Goal: Information Seeking & Learning: Compare options

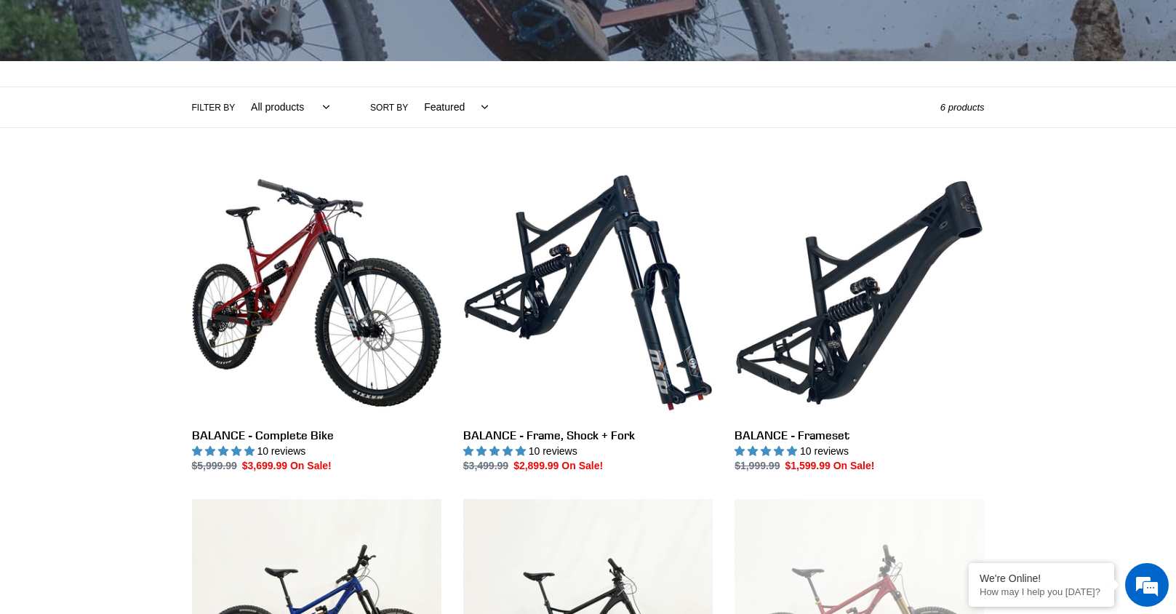
scroll to position [271, 0]
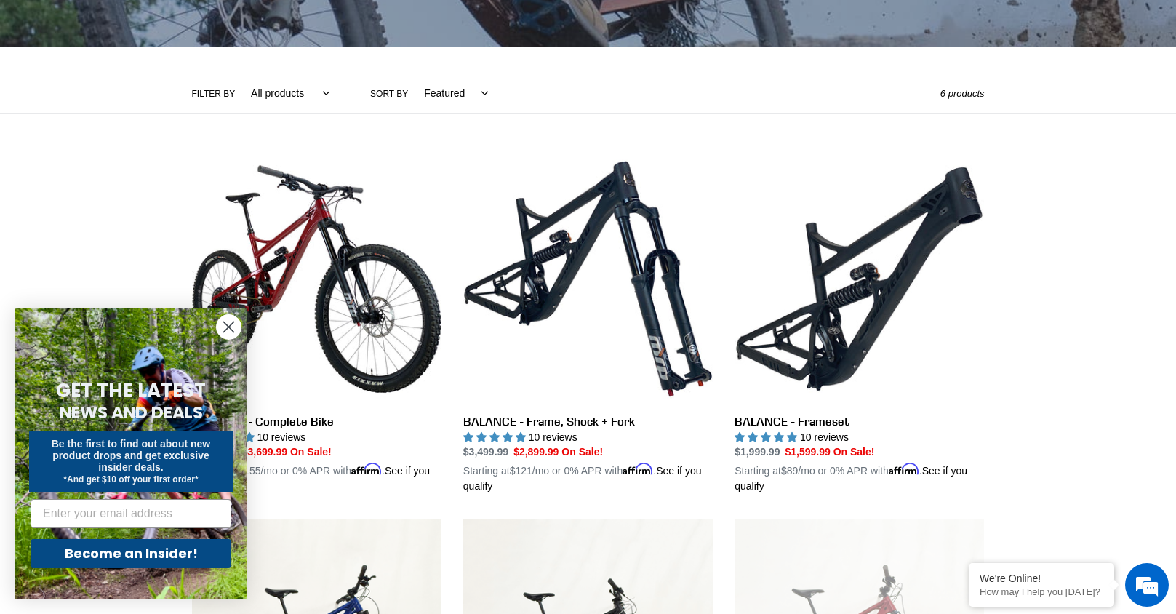
click at [226, 322] on circle "Close dialog" at bounding box center [229, 327] width 24 height 24
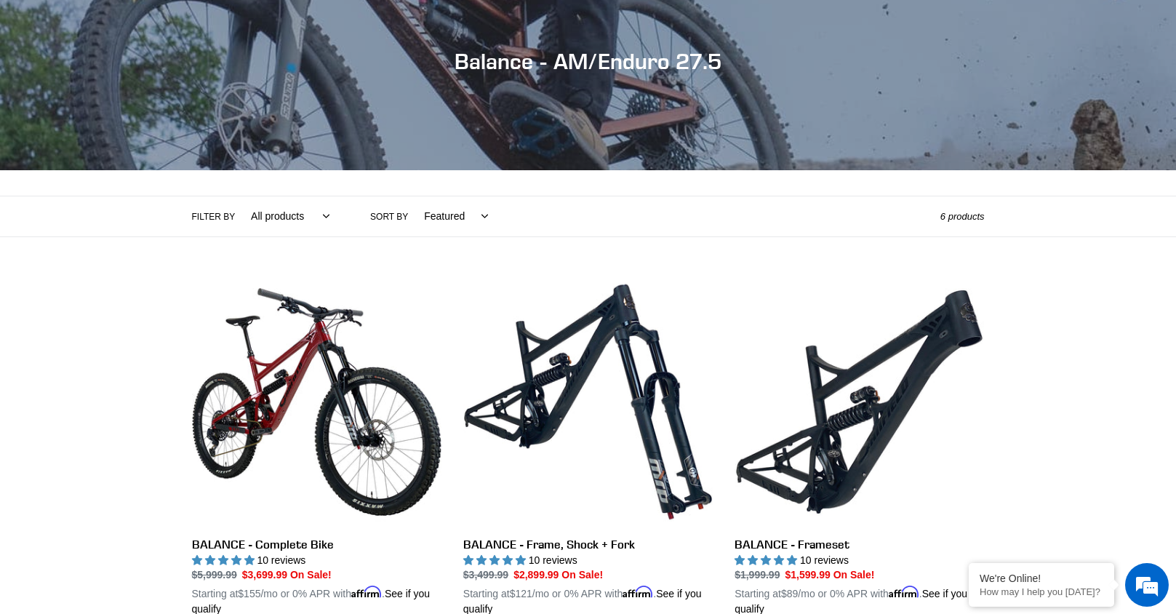
scroll to position [0, 0]
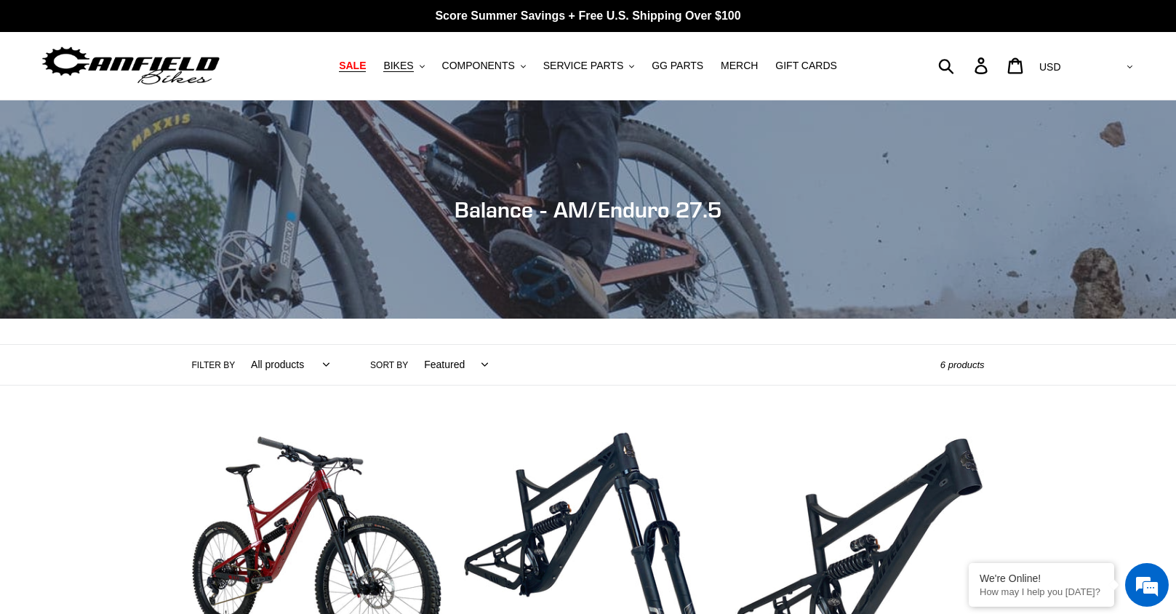
click at [358, 71] on span "SALE" at bounding box center [352, 66] width 27 height 12
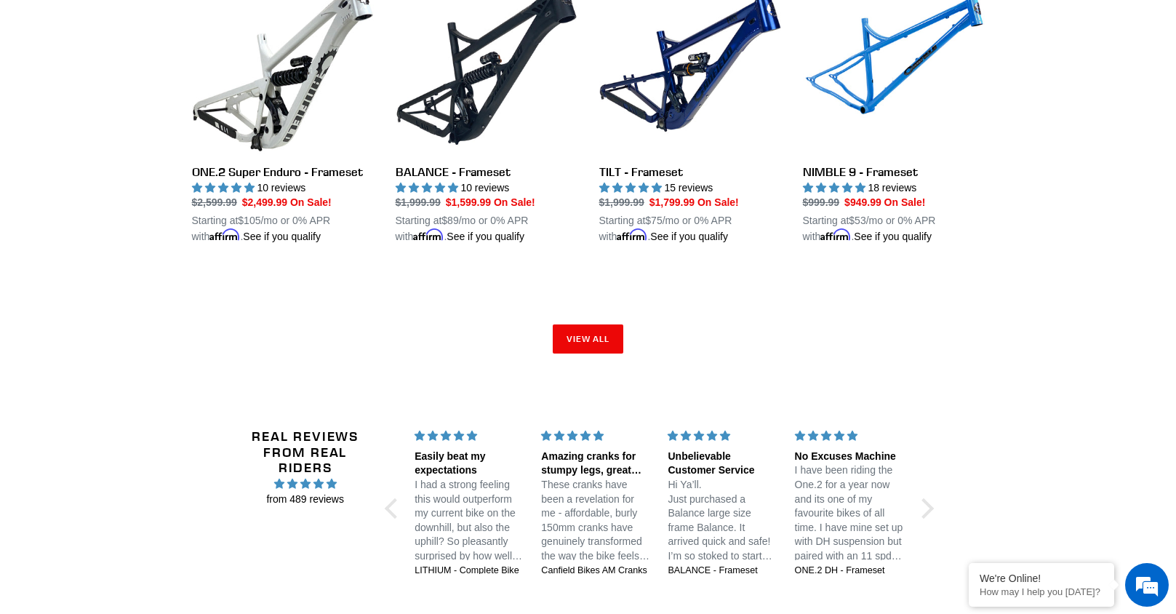
scroll to position [2326, 0]
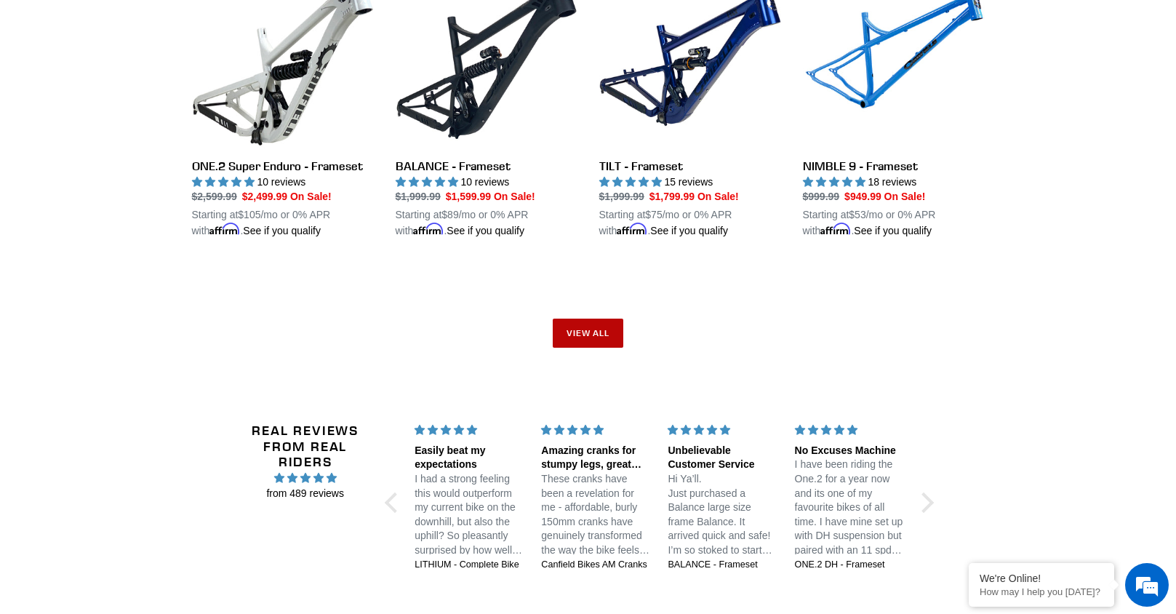
click at [591, 332] on link "View all" at bounding box center [587, 332] width 71 height 29
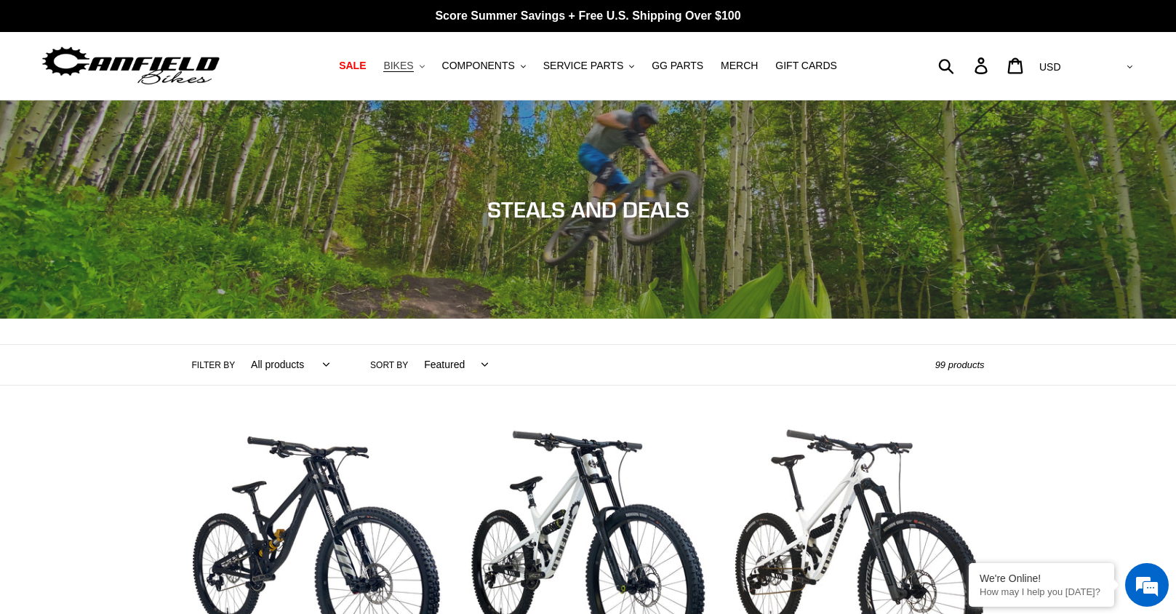
click at [413, 66] on span "BIKES" at bounding box center [398, 66] width 30 height 12
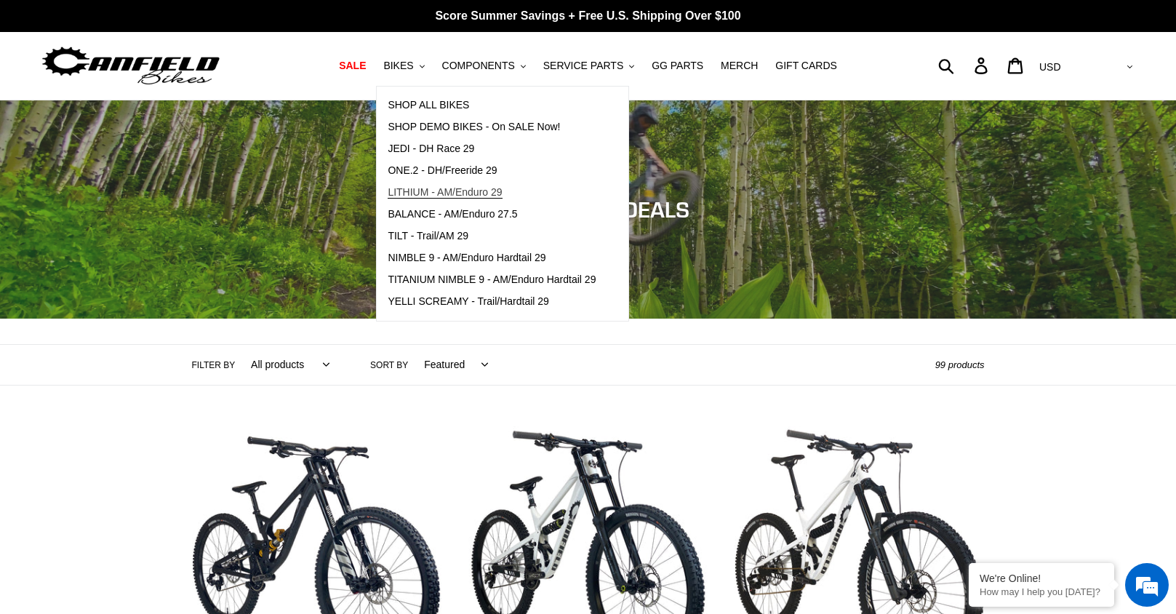
click at [462, 191] on span "LITHIUM - AM/Enduro 29" at bounding box center [444, 192] width 114 height 12
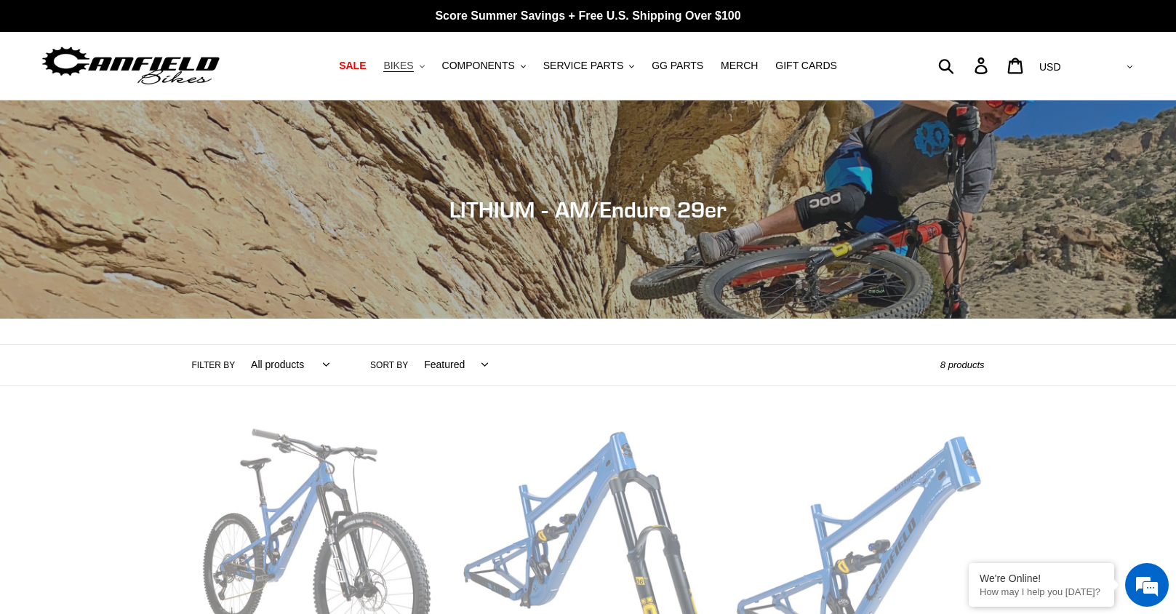
click at [412, 63] on span "BIKES" at bounding box center [398, 66] width 30 height 12
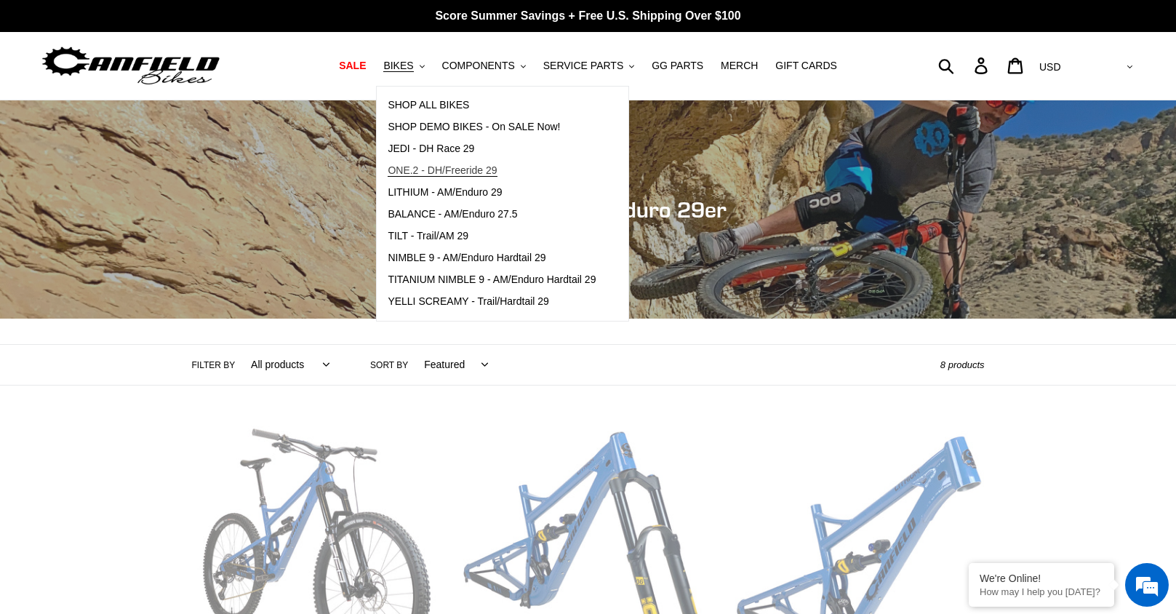
click at [479, 173] on span "ONE.2 - DH/Freeride 29" at bounding box center [441, 170] width 109 height 12
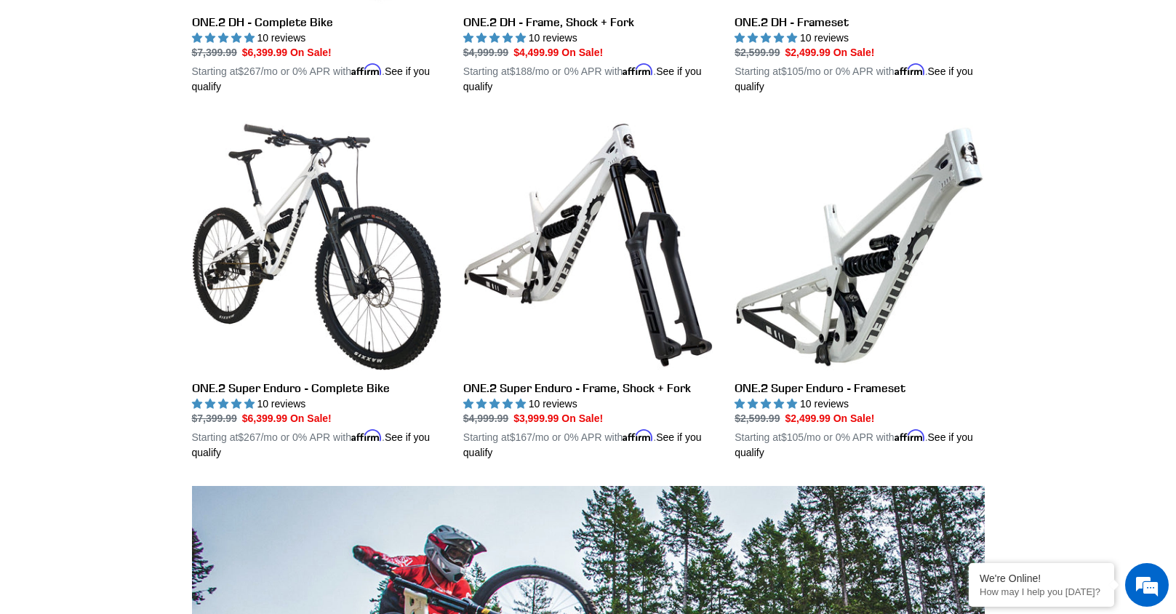
scroll to position [554, 0]
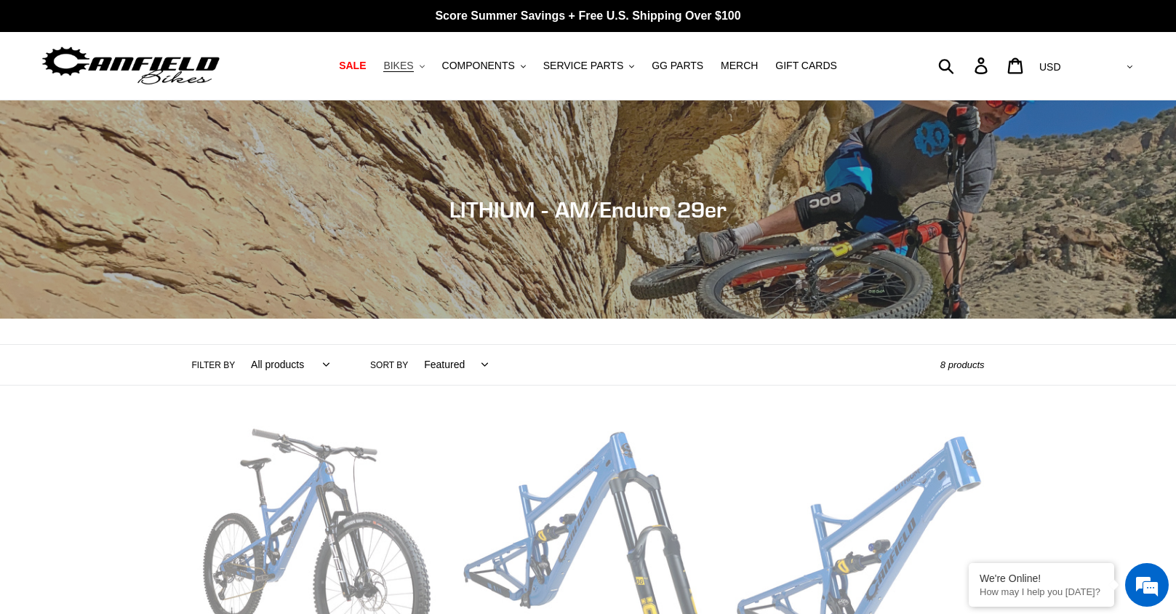
click at [409, 63] on span "BIKES" at bounding box center [398, 66] width 30 height 12
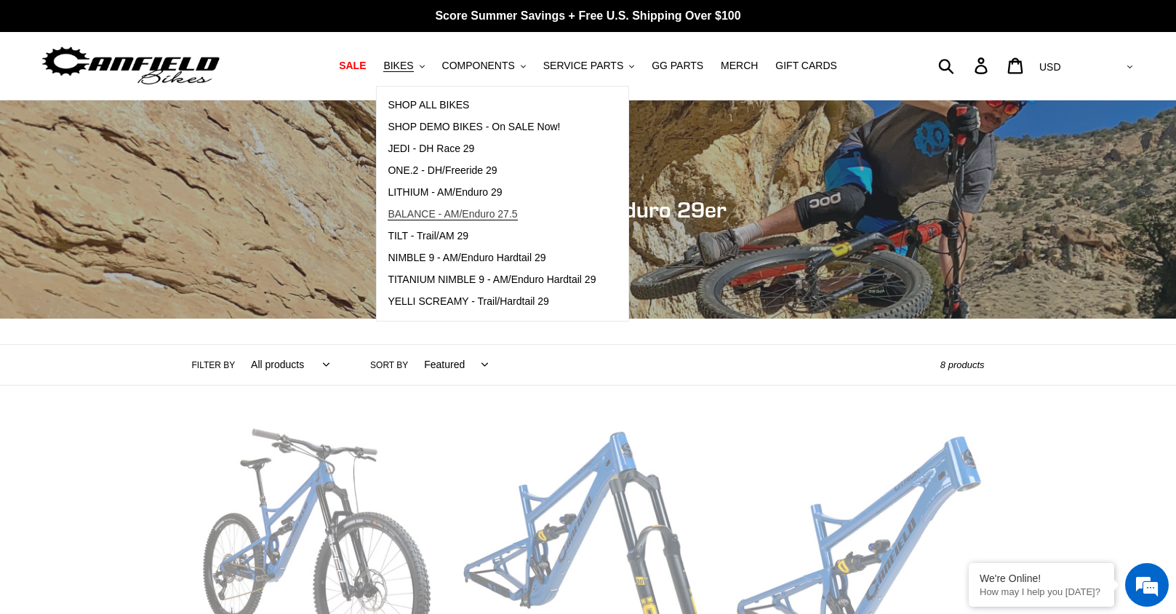
click at [481, 211] on span "BALANCE - AM/Enduro 27.5" at bounding box center [451, 214] width 129 height 12
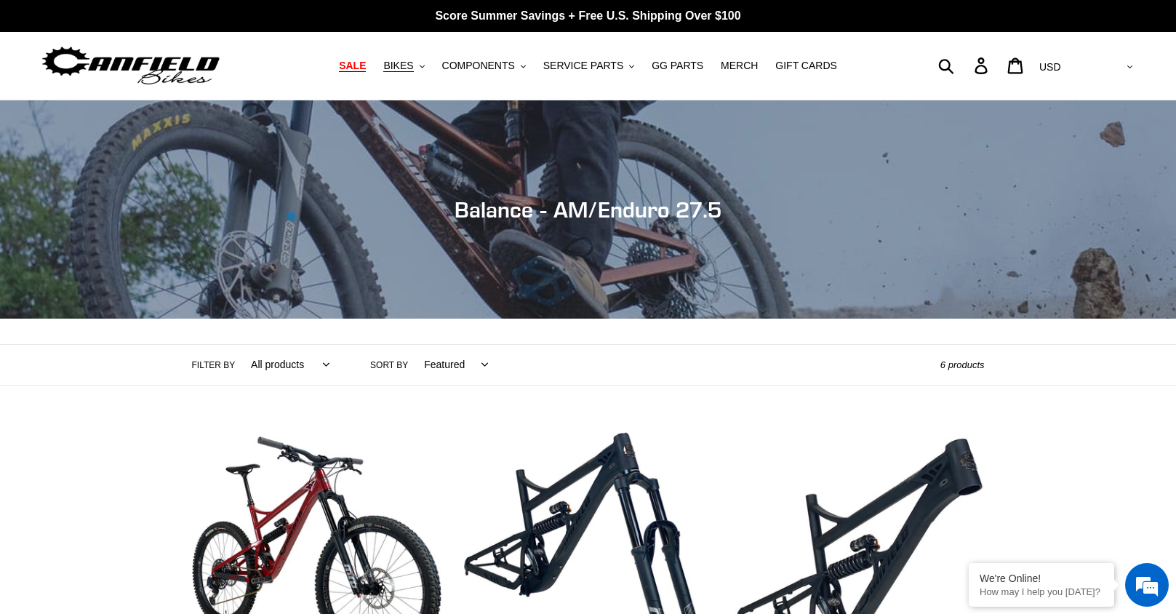
click at [355, 68] on span "SALE" at bounding box center [352, 66] width 27 height 12
